Goal: Task Accomplishment & Management: Complete application form

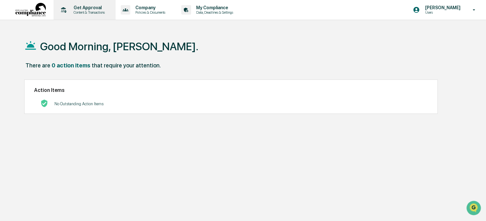
click at [90, 11] on p "Content & Transactions" at bounding box center [89, 12] width 40 height 4
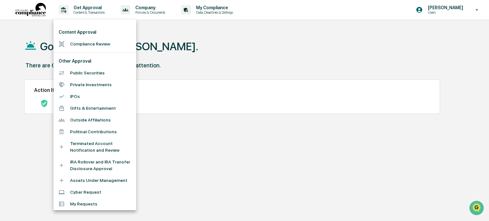
click at [84, 48] on li "Compliance Review" at bounding box center [95, 44] width 83 height 12
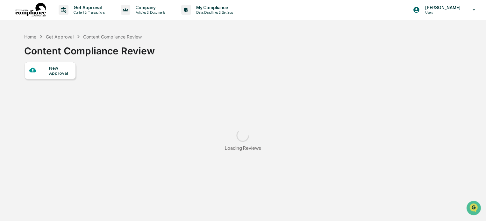
click at [56, 76] on div "New Approval" at bounding box center [59, 71] width 21 height 10
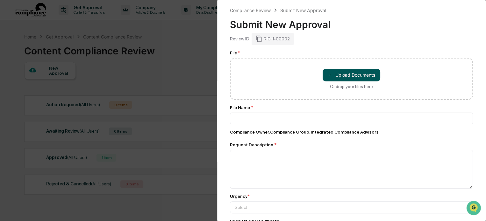
drag, startPoint x: 315, startPoint y: 75, endPoint x: 333, endPoint y: 77, distance: 18.3
click at [317, 76] on div "＋ Upload Documents Or drop your files here" at bounding box center [351, 79] width 243 height 42
click at [334, 77] on button "＋ Upload Documents" at bounding box center [352, 75] width 58 height 13
type input "**********"
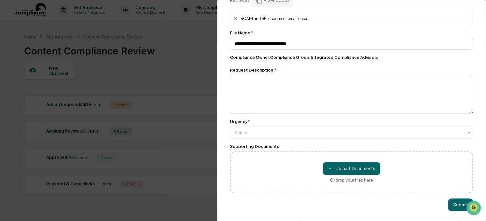
scroll to position [43, 0]
click at [330, 167] on button "＋ Upload Documents" at bounding box center [352, 169] width 58 height 13
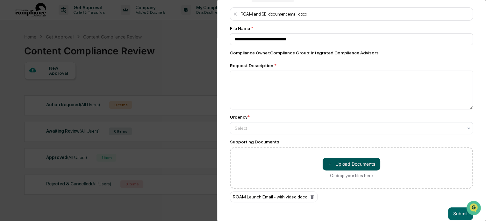
click at [332, 165] on button "＋ Upload Documents" at bounding box center [352, 164] width 58 height 13
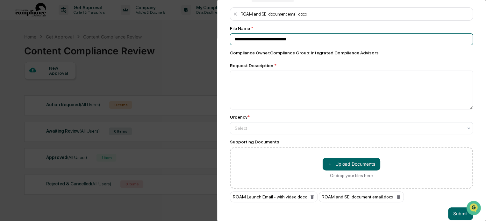
drag, startPoint x: 334, startPoint y: 41, endPoint x: 224, endPoint y: 46, distance: 109.7
click at [224, 46] on div "**********" at bounding box center [351, 110] width 269 height 221
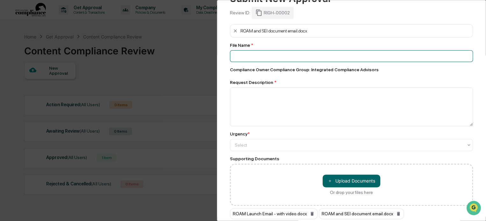
scroll to position [0, 0]
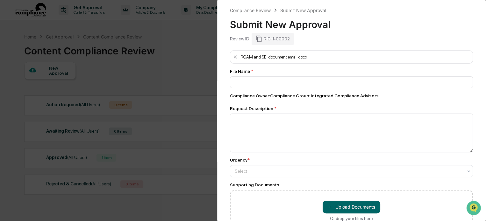
click at [231, 57] on div "ROAM and SEI document email.docx" at bounding box center [351, 56] width 243 height 13
click at [234, 57] on icon at bounding box center [235, 56] width 5 height 5
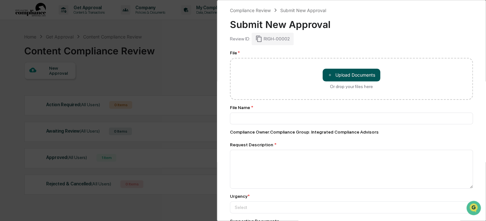
click at [338, 76] on button "＋ Upload Documents" at bounding box center [352, 75] width 58 height 13
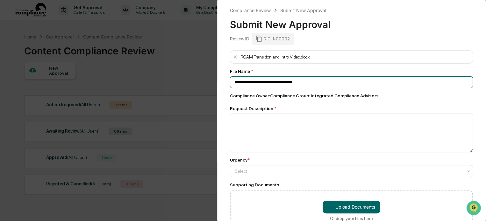
drag, startPoint x: 314, startPoint y: 81, endPoint x: 226, endPoint y: 83, distance: 88.0
click at [226, 83] on div "**********" at bounding box center [351, 110] width 269 height 221
type input "**********"
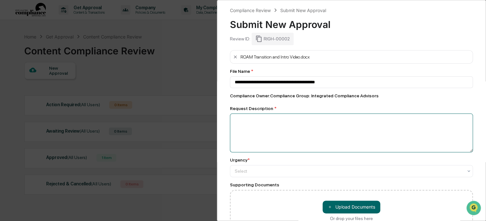
click at [271, 127] on textarea at bounding box center [351, 133] width 243 height 39
type textarea "*"
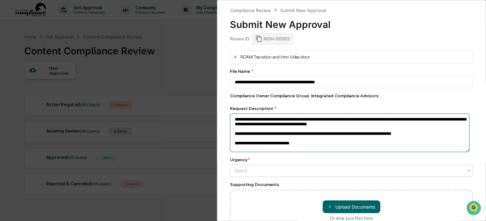
type textarea "**********"
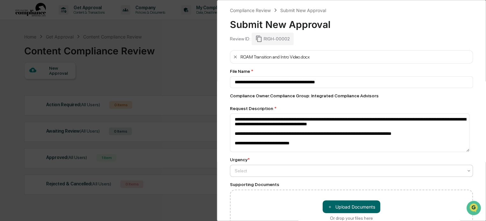
click at [243, 169] on div at bounding box center [349, 171] width 228 height 6
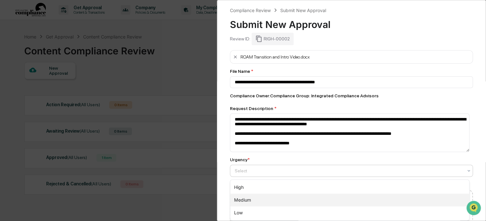
click at [246, 197] on div "Medium" at bounding box center [349, 200] width 239 height 13
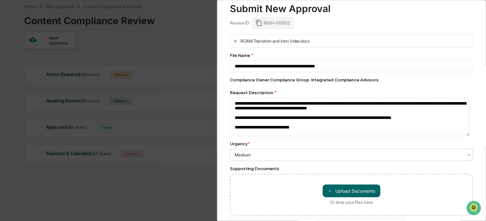
scroll to position [56, 0]
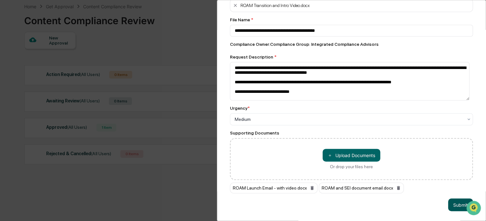
click at [451, 200] on button "Submit" at bounding box center [460, 205] width 25 height 13
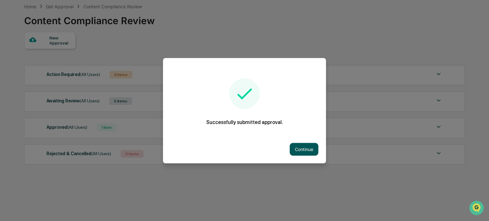
click at [306, 151] on button "Continue" at bounding box center [304, 149] width 29 height 13
